Goal: Information Seeking & Learning: Learn about a topic

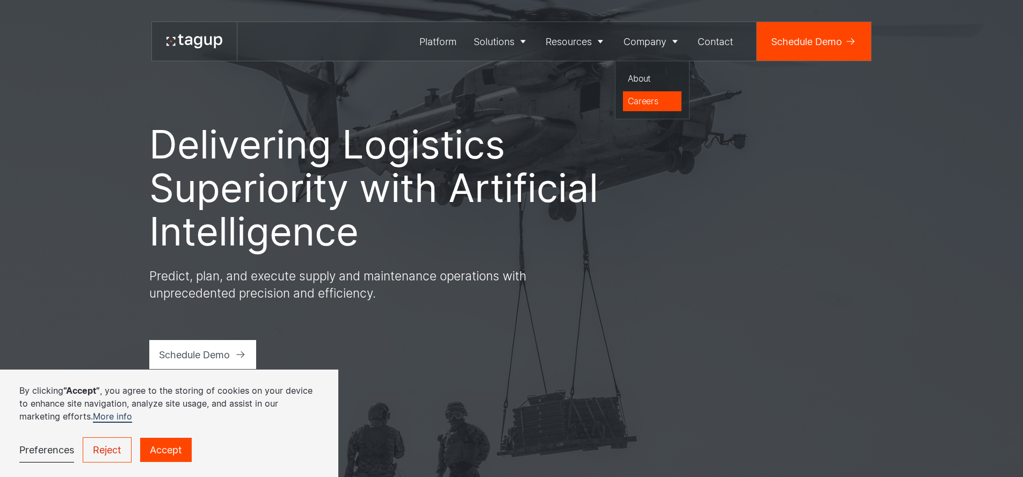
click at [654, 105] on div "Careers" at bounding box center [652, 101] width 49 height 13
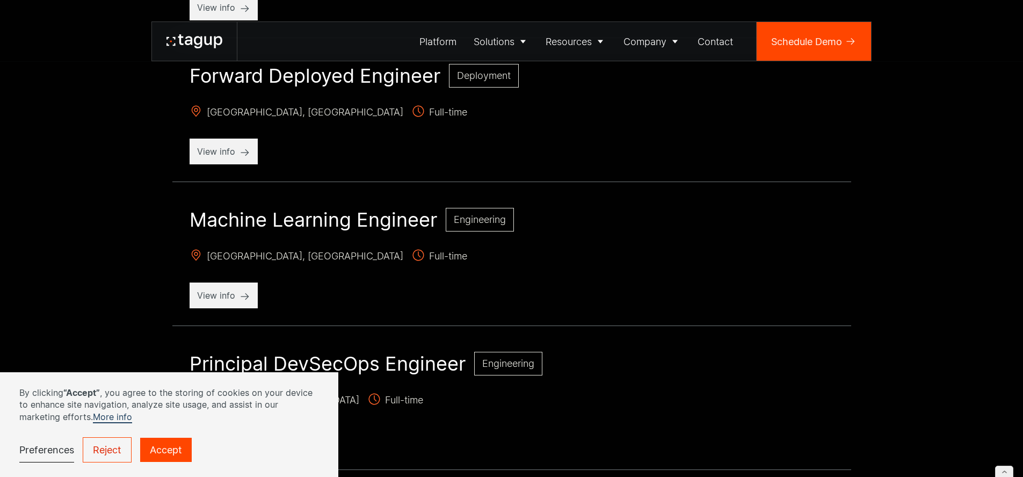
scroll to position [996, 0]
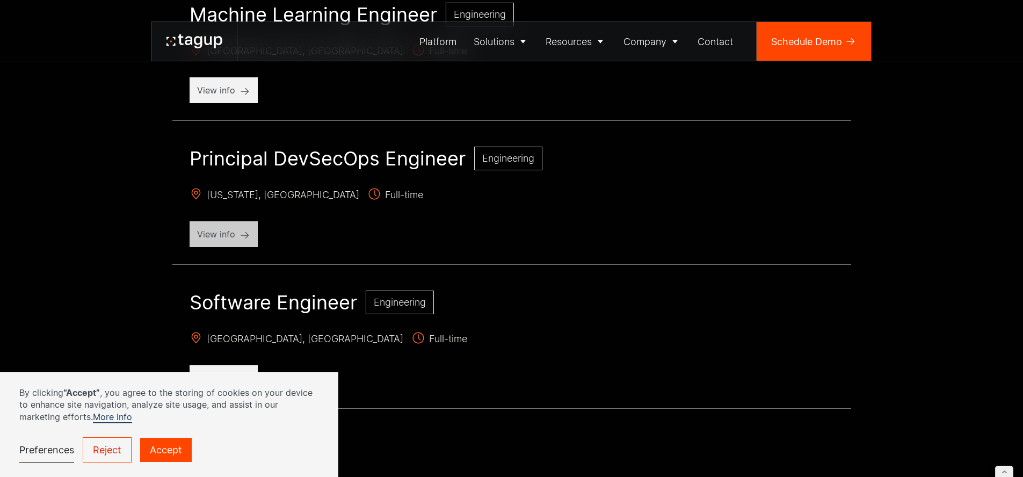
click at [227, 236] on p "View info" at bounding box center [223, 234] width 53 height 13
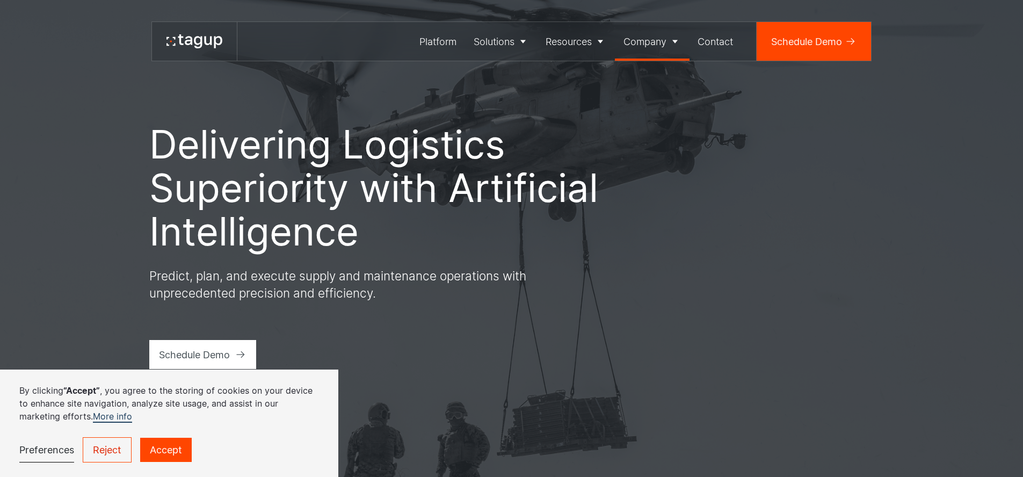
click at [653, 40] on div "Company" at bounding box center [645, 41] width 43 height 15
click at [644, 97] on div "Careers" at bounding box center [652, 101] width 49 height 13
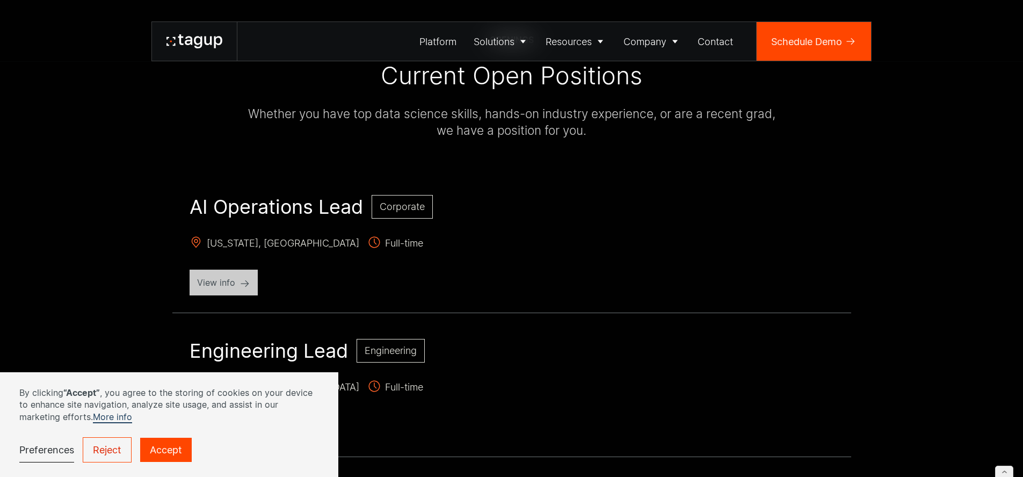
click at [198, 287] on p "View info" at bounding box center [223, 282] width 53 height 13
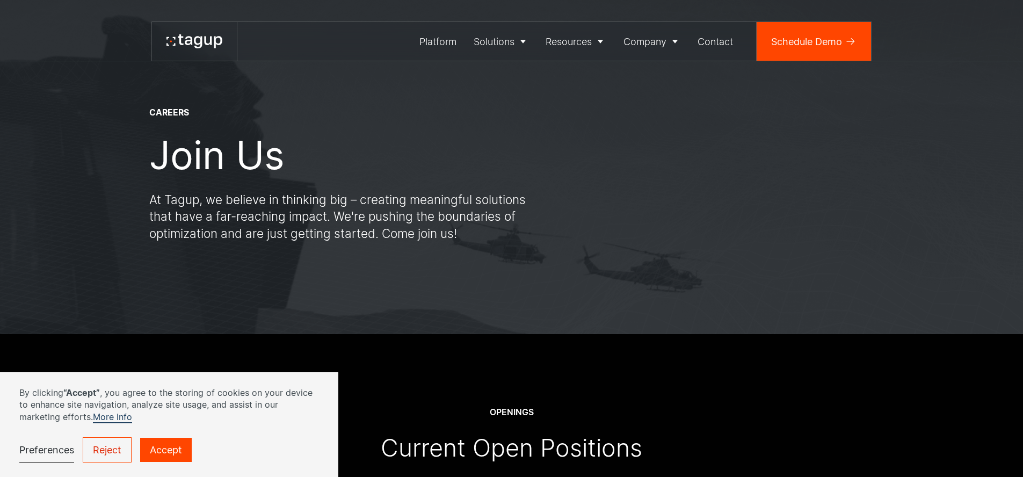
scroll to position [496, 0]
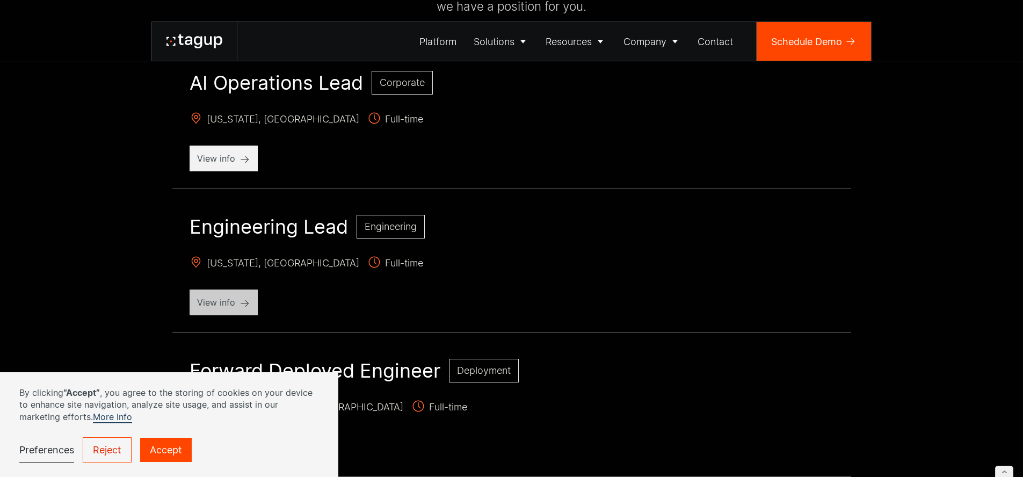
click at [235, 302] on p "View info" at bounding box center [223, 302] width 53 height 13
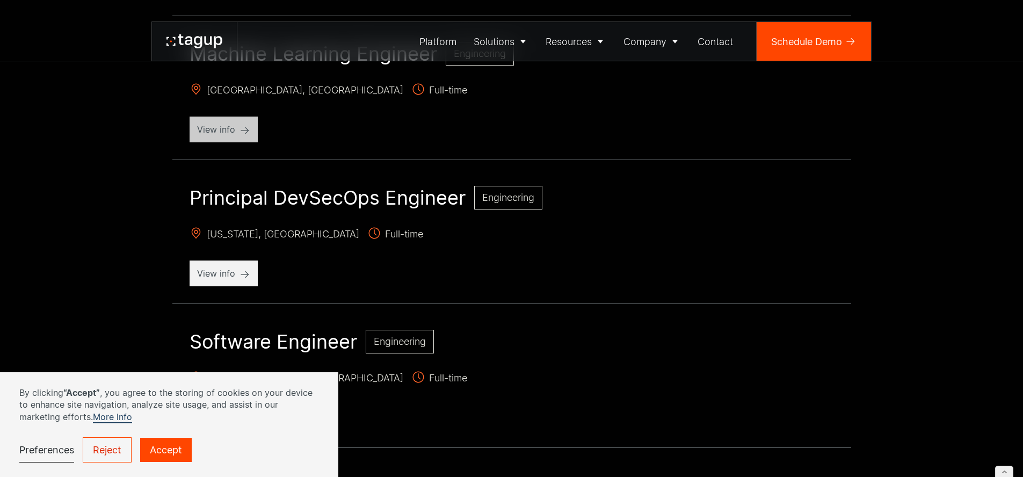
scroll to position [964, 0]
